Goal: Information Seeking & Learning: Learn about a topic

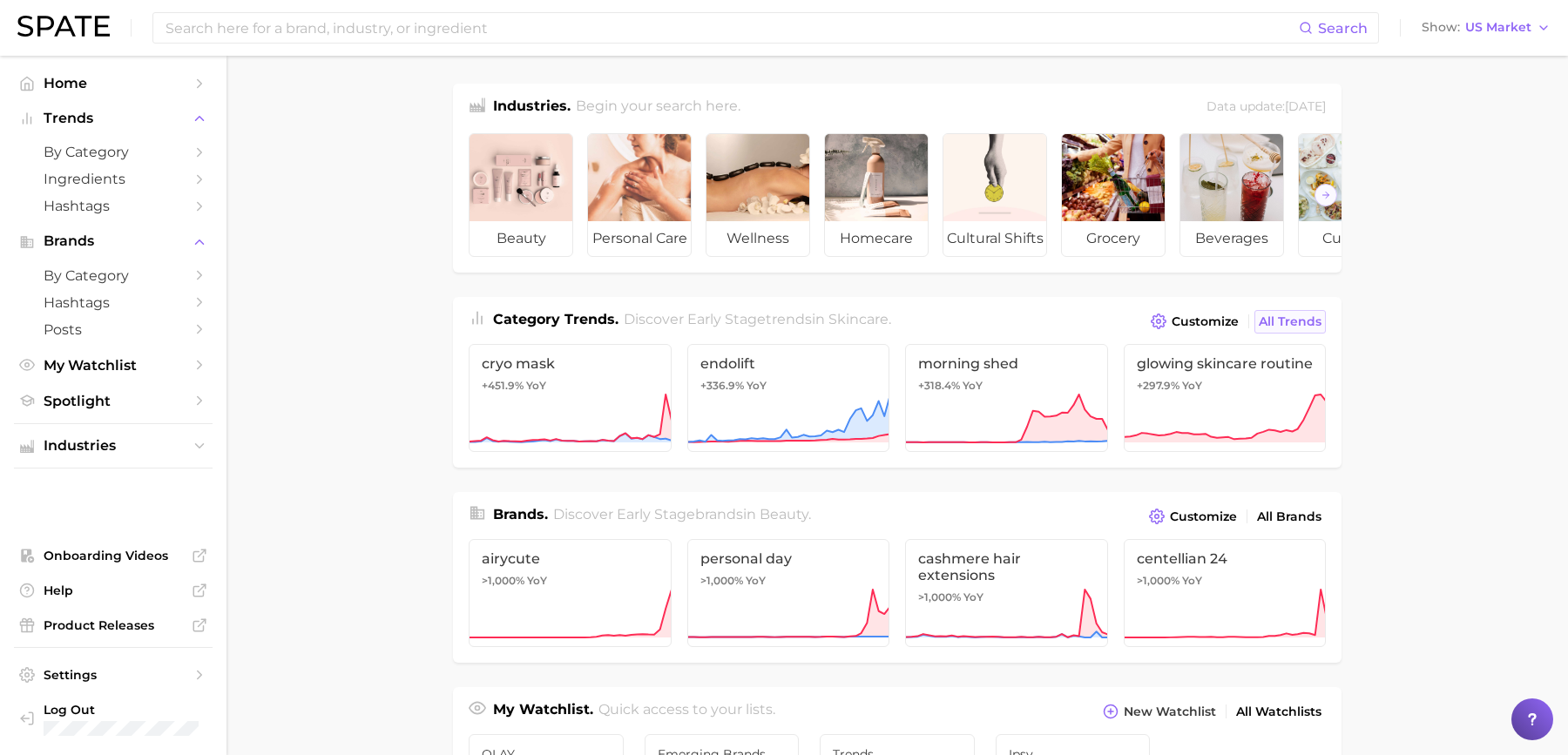
click at [1286, 318] on span "All Trends" at bounding box center [1290, 322] width 62 height 15
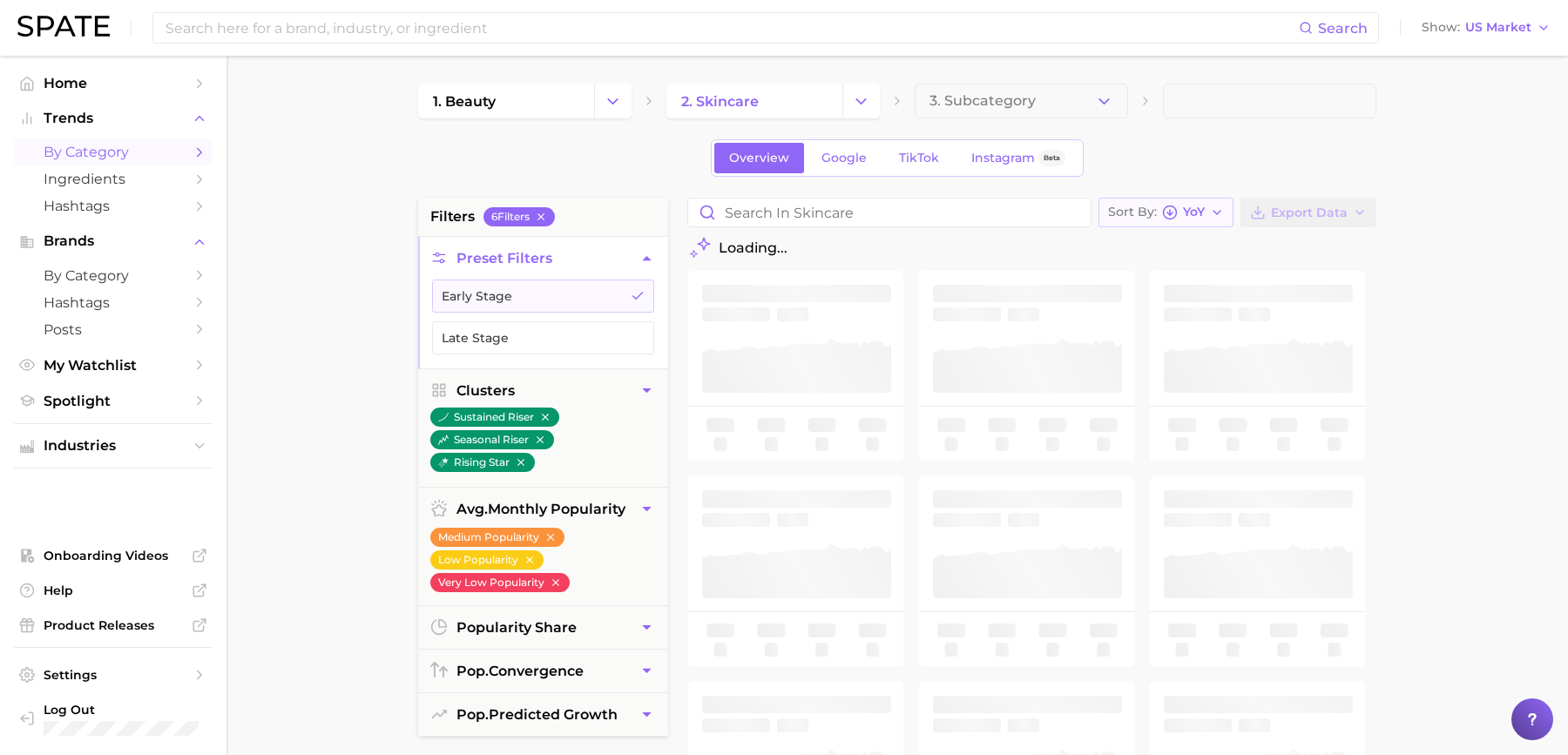
click at [1214, 216] on icon "button" at bounding box center [1217, 213] width 14 height 14
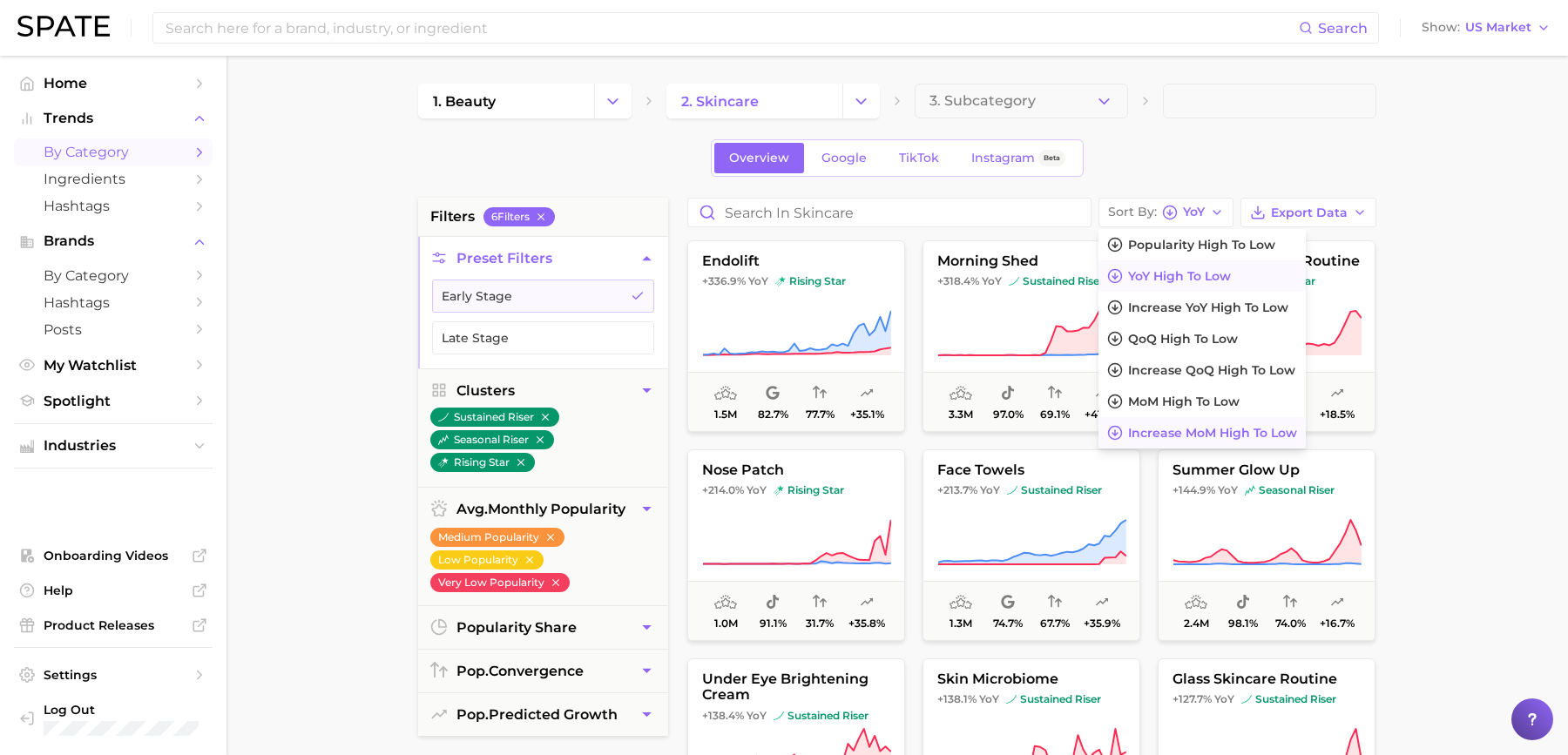
click at [1193, 426] on span "Increase MoM high to low" at bounding box center [1212, 433] width 169 height 15
